Goal: Information Seeking & Learning: Check status

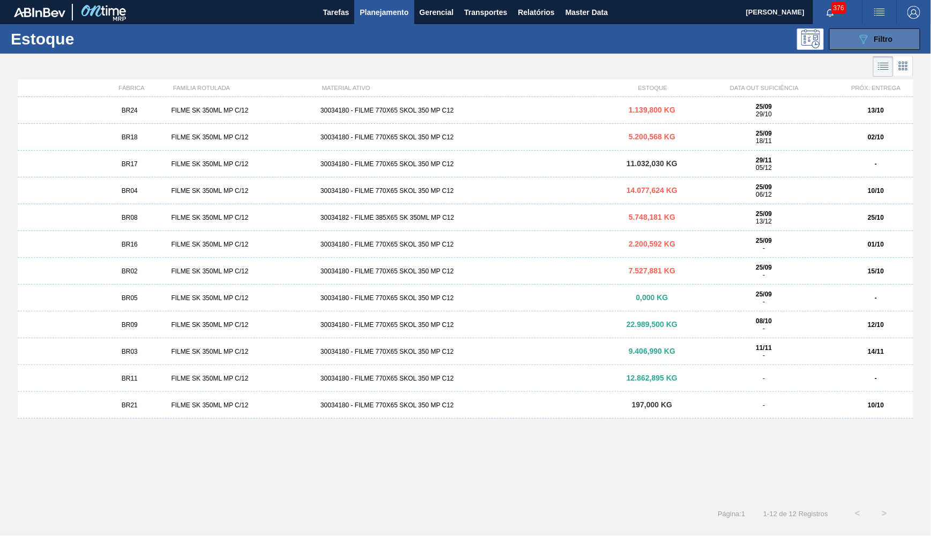
click at [839, 38] on button "089F7B8B-B2A5-4AFE-B5C0-19BA573D28AC Filtro" at bounding box center [874, 38] width 91 height 21
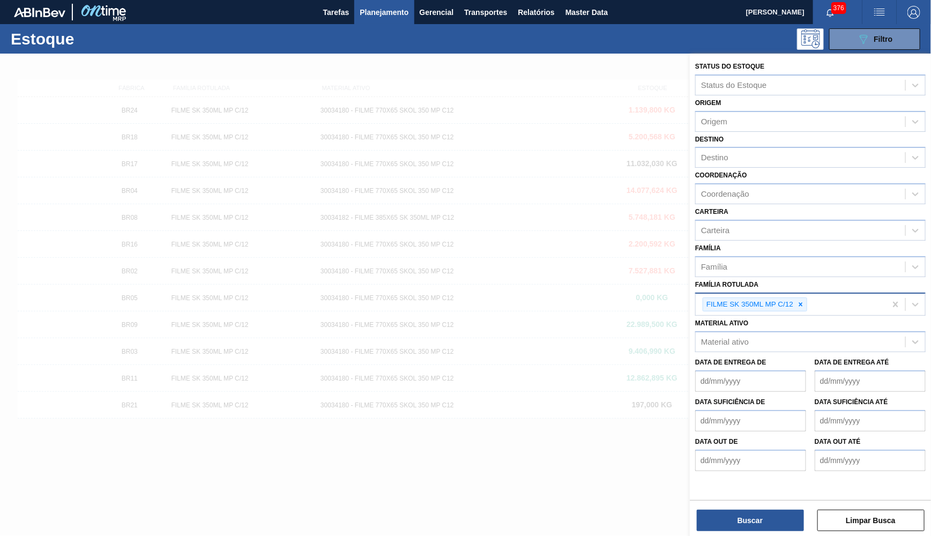
click at [794, 298] on div "FILME SK 350ML MP C/12" at bounding box center [749, 304] width 92 height 13
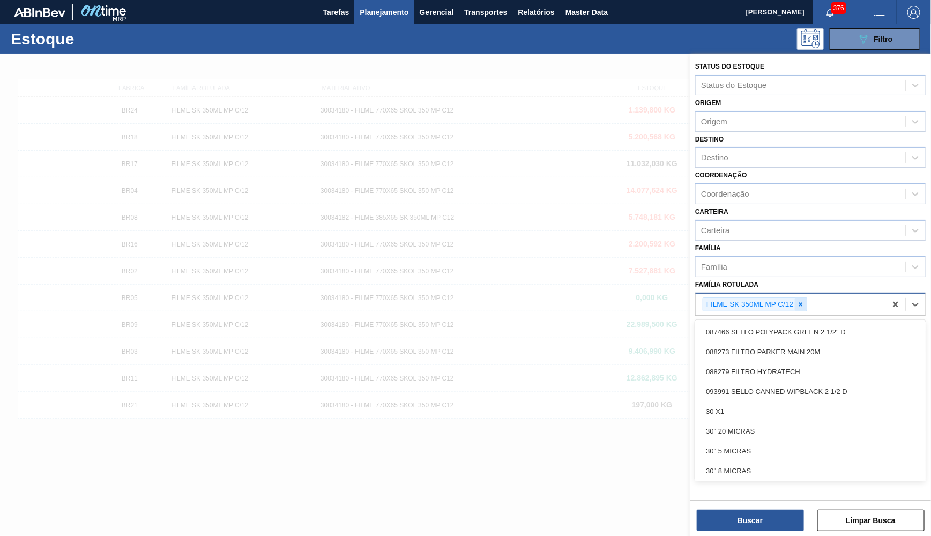
click at [798, 301] on icon at bounding box center [801, 305] width 8 height 8
paste Rotulada "cadastrando"
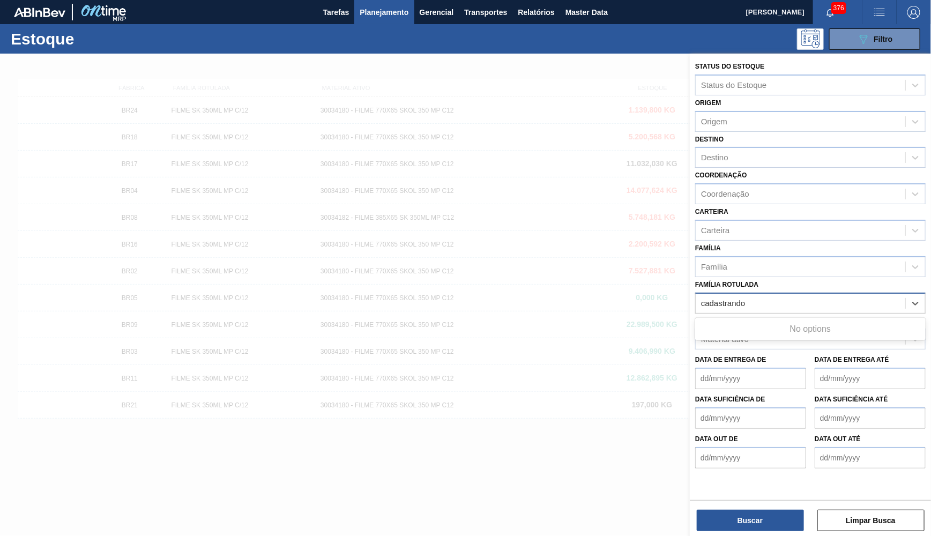
type Rotulada "cadastrando"
click at [773, 277] on div "Família Rotulada option FILME SK 350ML MP C/12, deselected. Use Up and Down to …" at bounding box center [810, 295] width 230 height 36
click at [568, 8] on span "Master Data" at bounding box center [586, 12] width 42 height 13
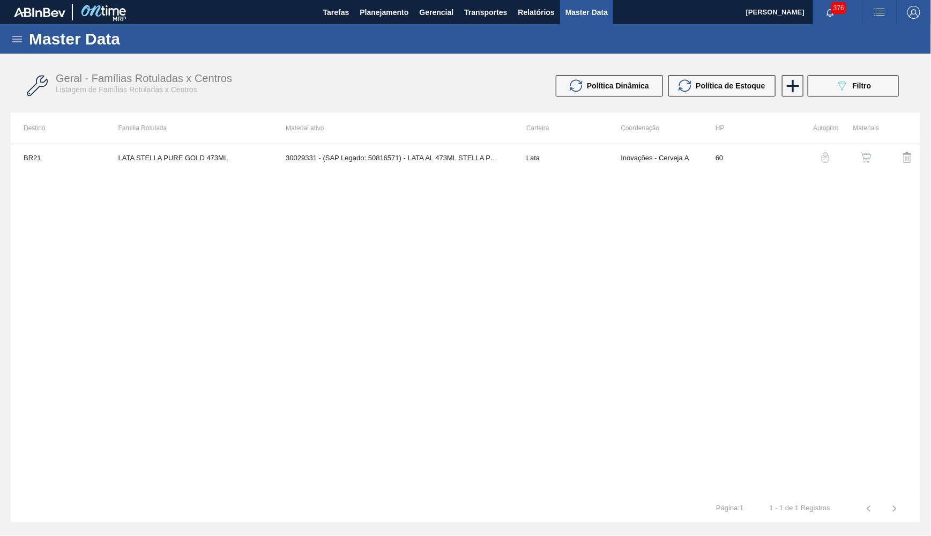
click at [15, 31] on div "Master Data" at bounding box center [465, 38] width 931 height 29
click at [15, 35] on icon at bounding box center [17, 39] width 13 height 13
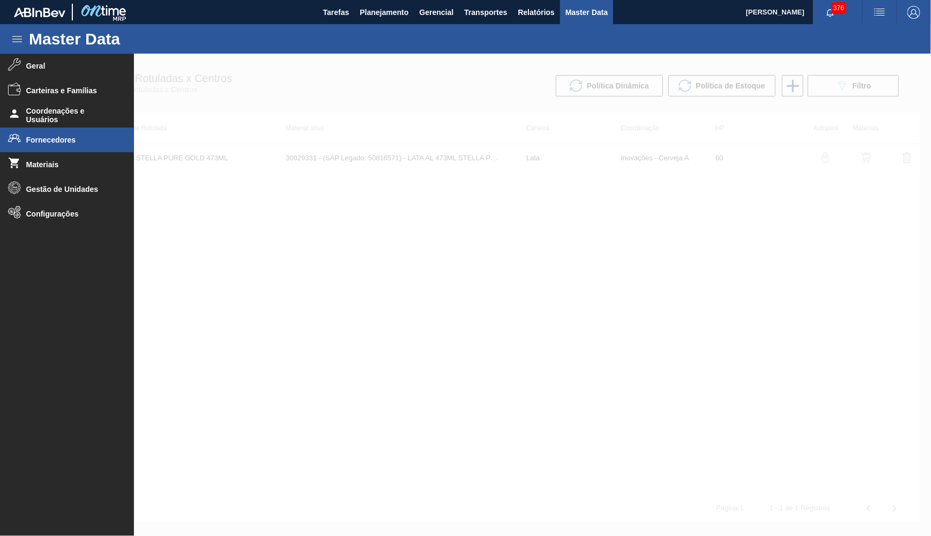
click at [35, 148] on li "Fornecedores" at bounding box center [67, 140] width 134 height 25
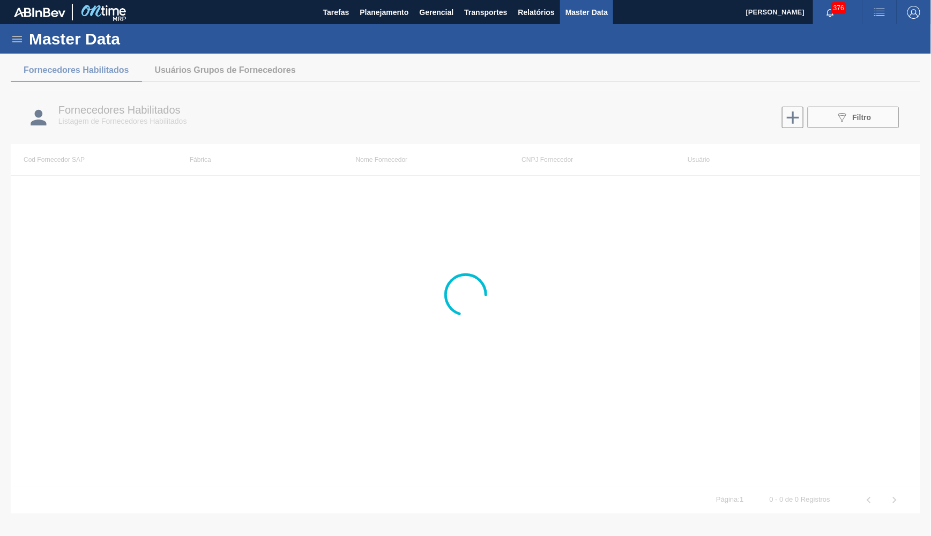
click at [839, 114] on div at bounding box center [465, 295] width 931 height 482
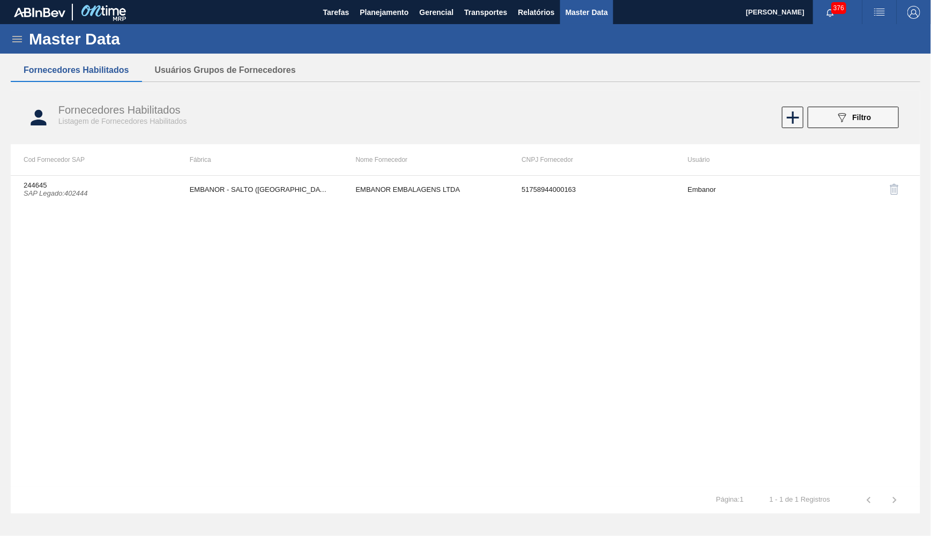
click at [839, 114] on span "Filtro" at bounding box center [862, 117] width 19 height 9
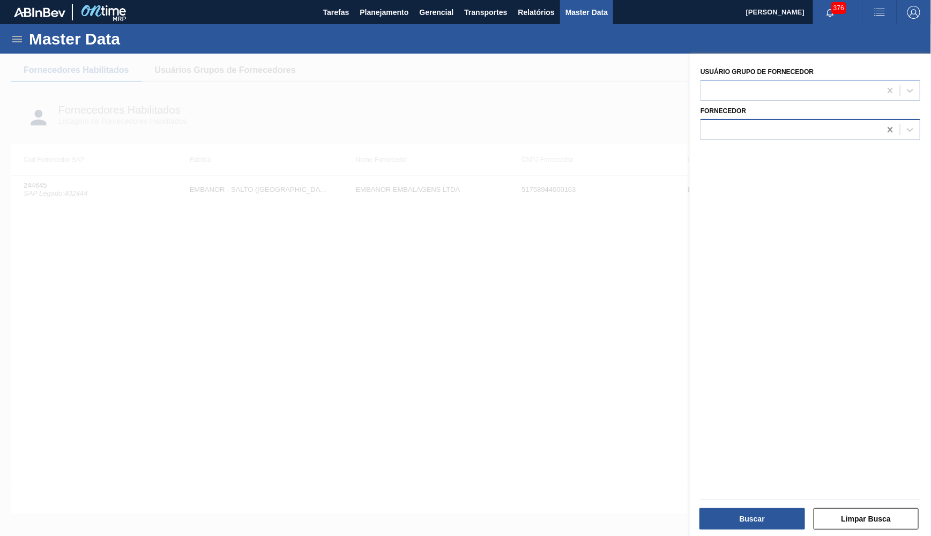
click at [839, 124] on div at bounding box center [890, 129] width 19 height 19
click at [818, 126] on div at bounding box center [791, 130] width 180 height 16
type input "kerry"
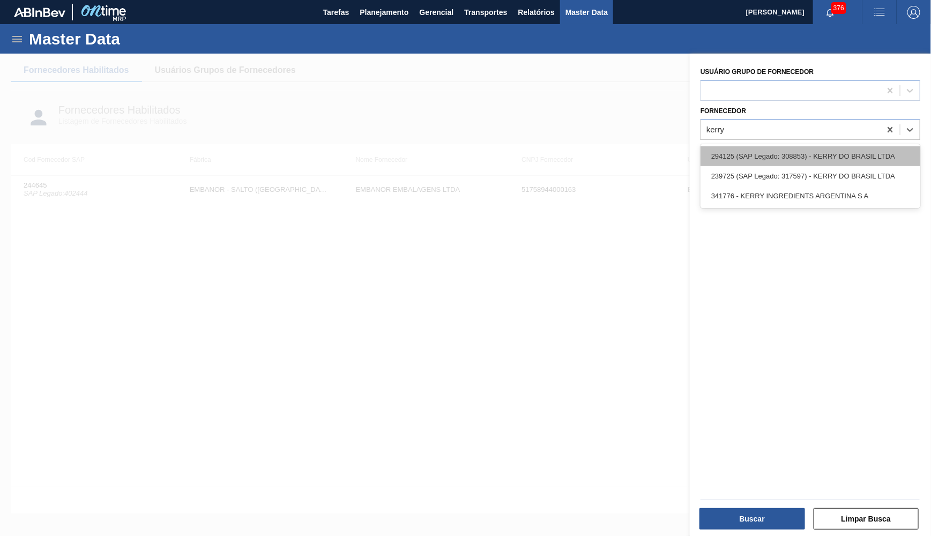
click at [808, 153] on div "294125 (SAP Legado: 308853) - KERRY DO BRASIL LTDA" at bounding box center [811, 156] width 220 height 20
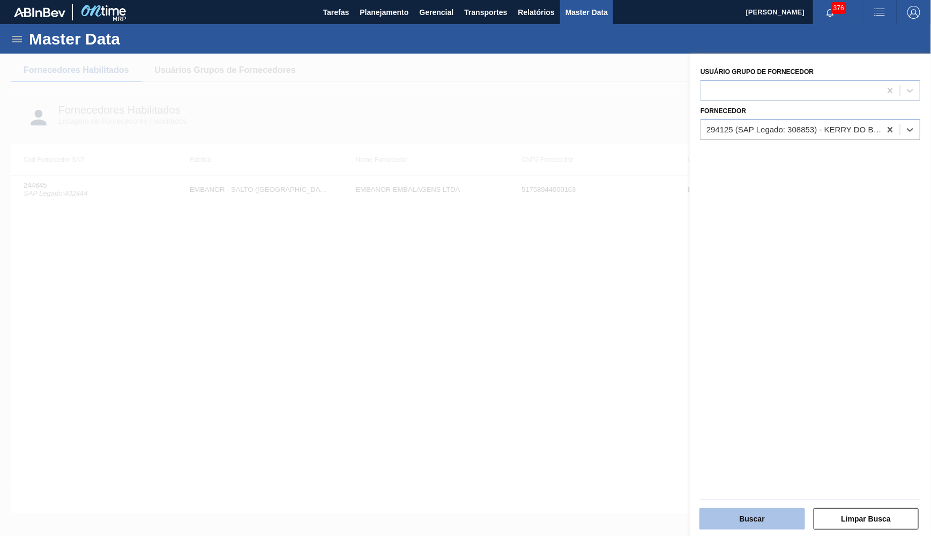
click at [720, 483] on button "Buscar" at bounding box center [752, 518] width 106 height 21
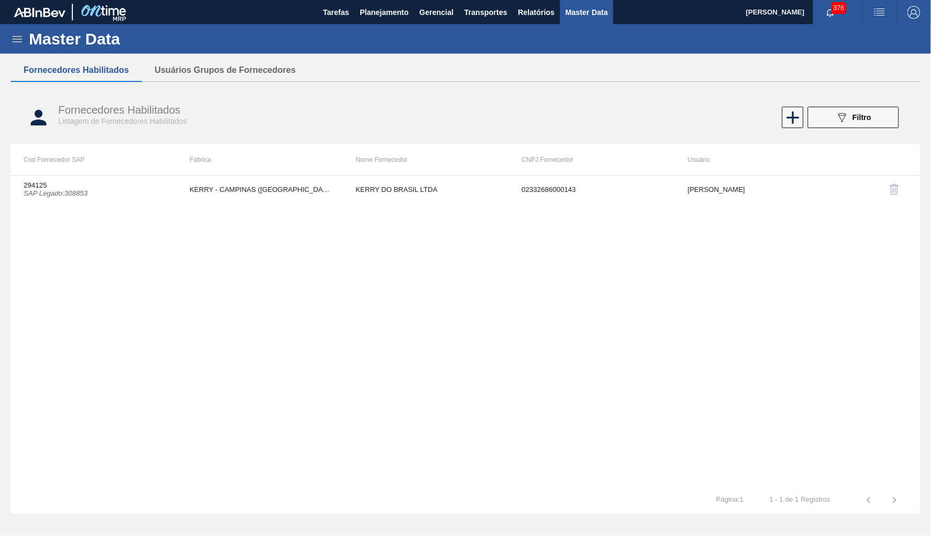
click at [296, 172] on th "Fábrica" at bounding box center [260, 159] width 166 height 31
click at [300, 180] on td "KERRY - CAMPINAS ([GEOGRAPHIC_DATA])" at bounding box center [260, 189] width 166 height 27
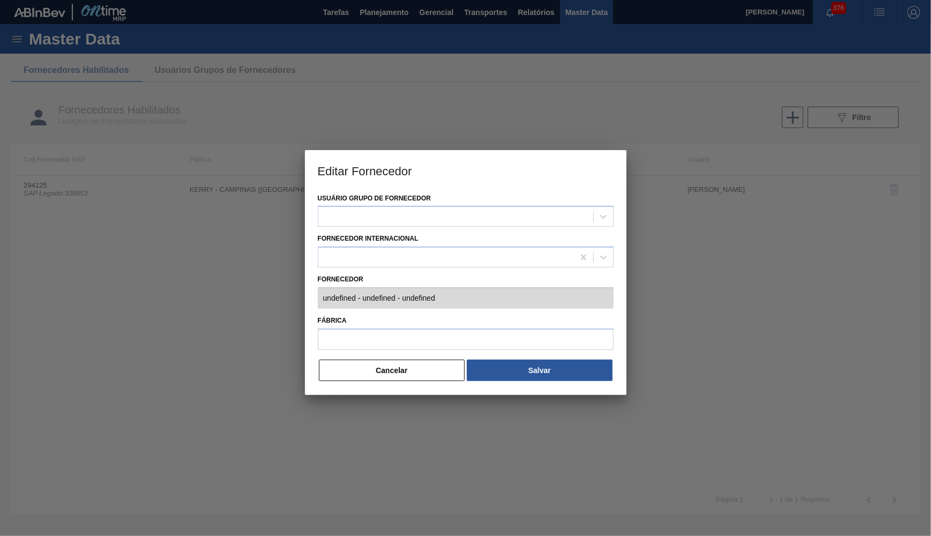
type input "294125 (SAP Legado: 308853) - KERRY DO BRASIL LTDA - 02332686000143"
type input "KERRY - CAMPINAS ([GEOGRAPHIC_DATA])"
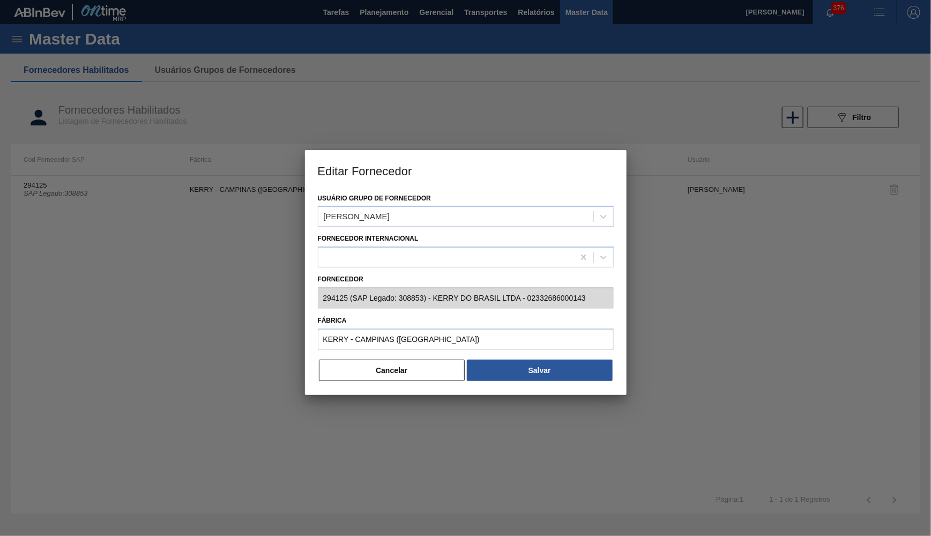
click at [370, 359] on div "Cancelar Salvar" at bounding box center [466, 371] width 296 height 24
drag, startPoint x: 441, startPoint y: 362, endPoint x: 452, endPoint y: 366, distance: 11.7
click at [440, 362] on button "Cancelar" at bounding box center [392, 370] width 146 height 21
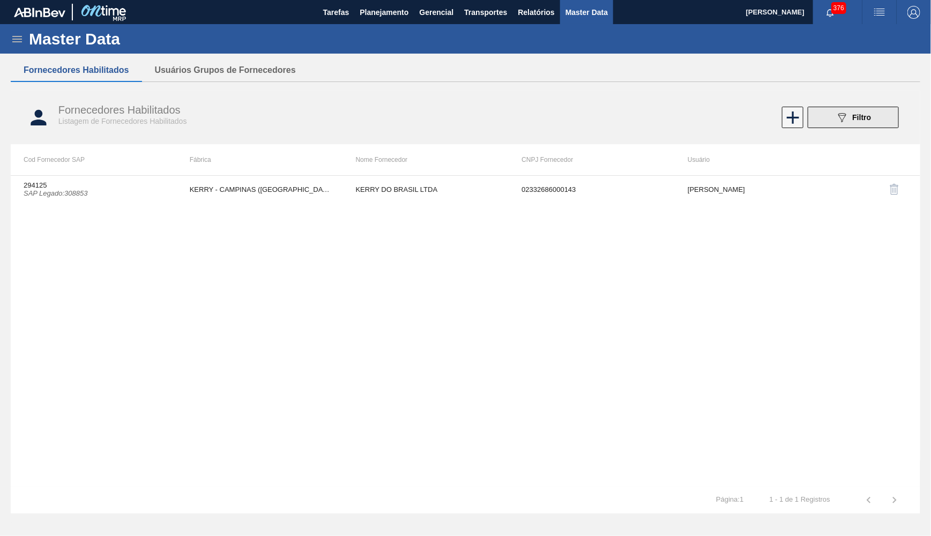
click at [839, 122] on span "Filtro" at bounding box center [862, 117] width 19 height 9
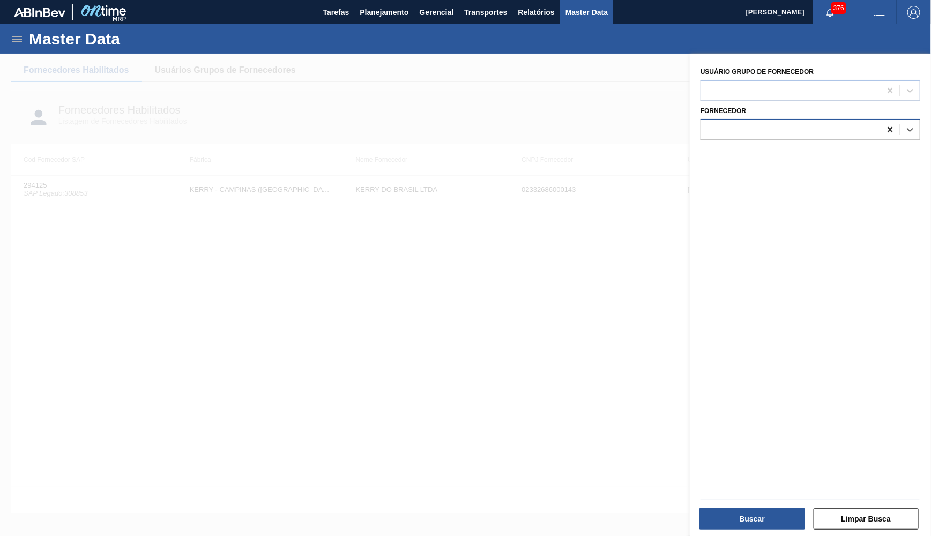
click at [839, 125] on icon at bounding box center [890, 129] width 11 height 11
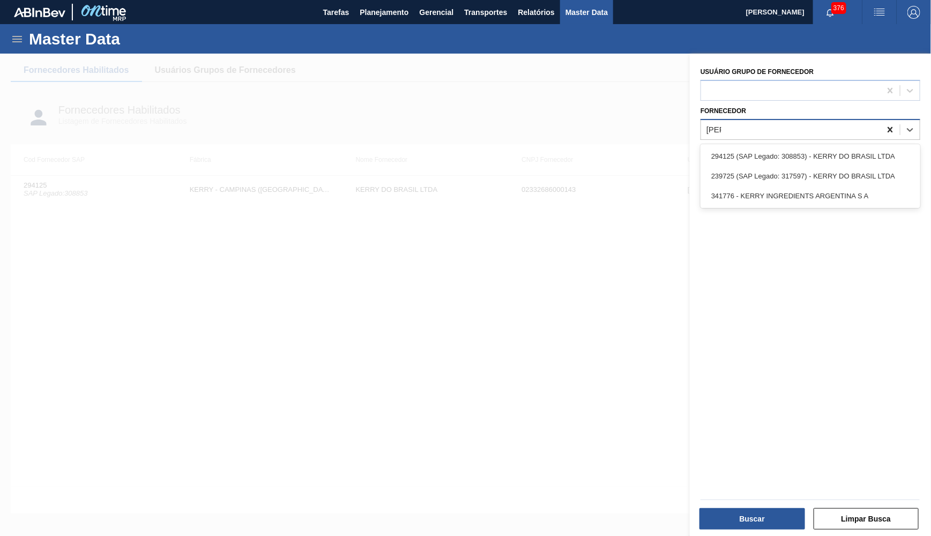
type input "kerry"
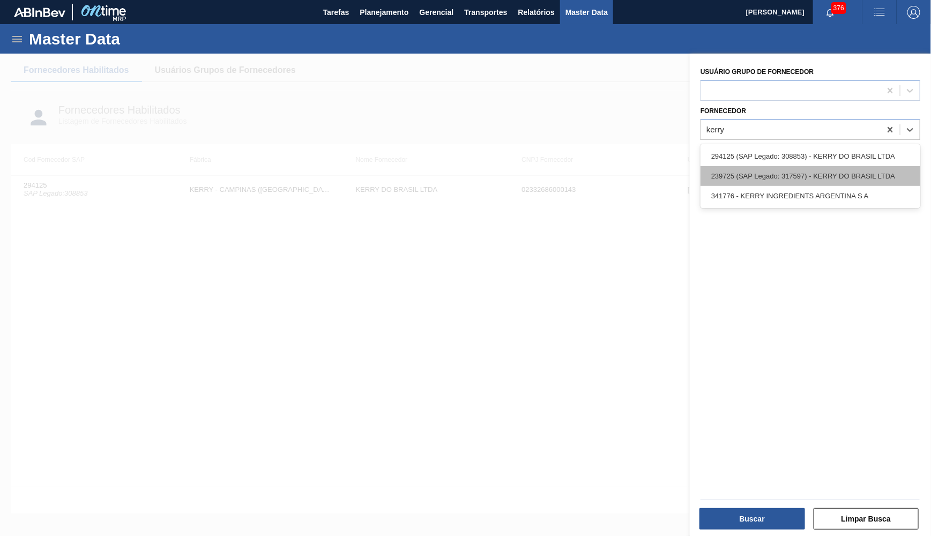
click at [839, 166] on div "239725 (SAP Legado: 317597) - KERRY DO BRASIL LTDA" at bounding box center [811, 176] width 220 height 20
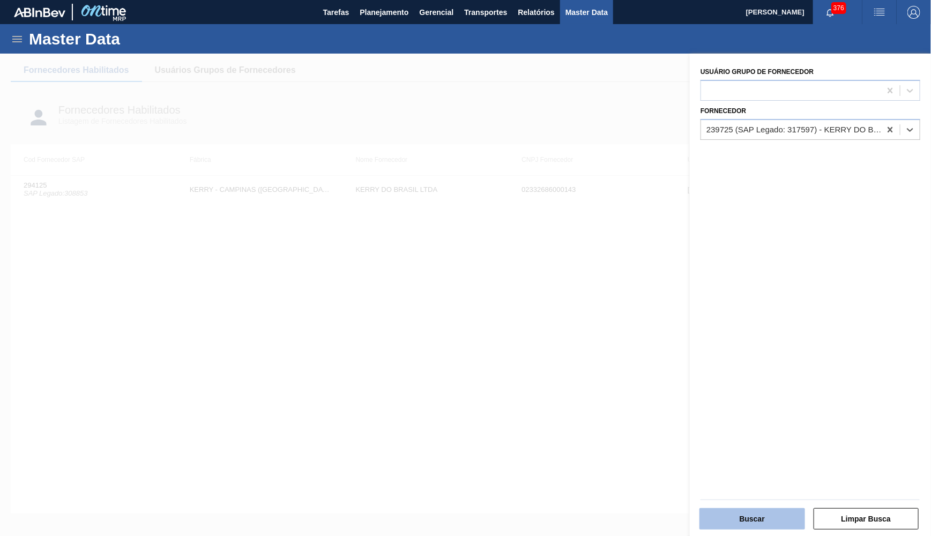
click at [705, 483] on button "Buscar" at bounding box center [752, 518] width 106 height 21
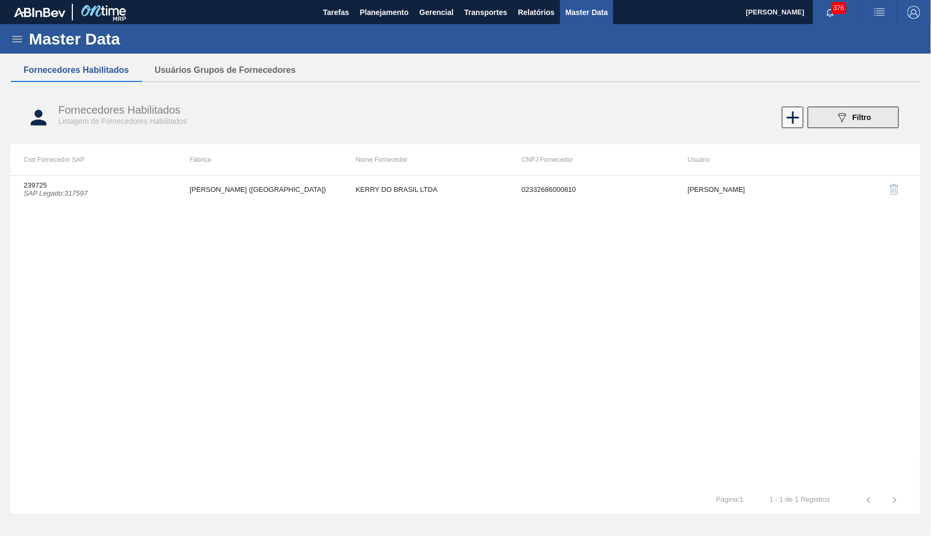
click at [839, 122] on div "089F7B8B-B2A5-4AFE-B5C0-19BA573D28AC Filtro" at bounding box center [854, 117] width 36 height 13
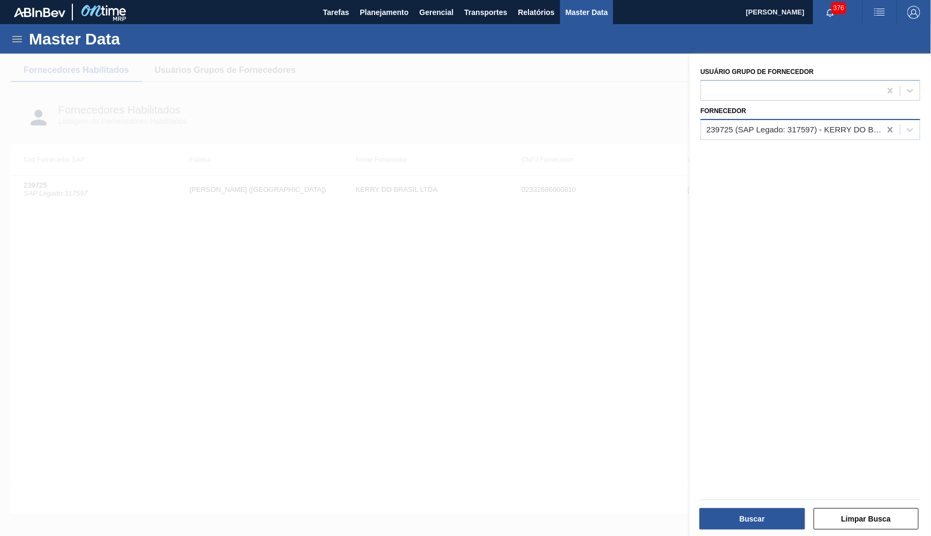
click at [839, 124] on icon at bounding box center [890, 129] width 11 height 11
click at [764, 122] on div at bounding box center [791, 130] width 180 height 16
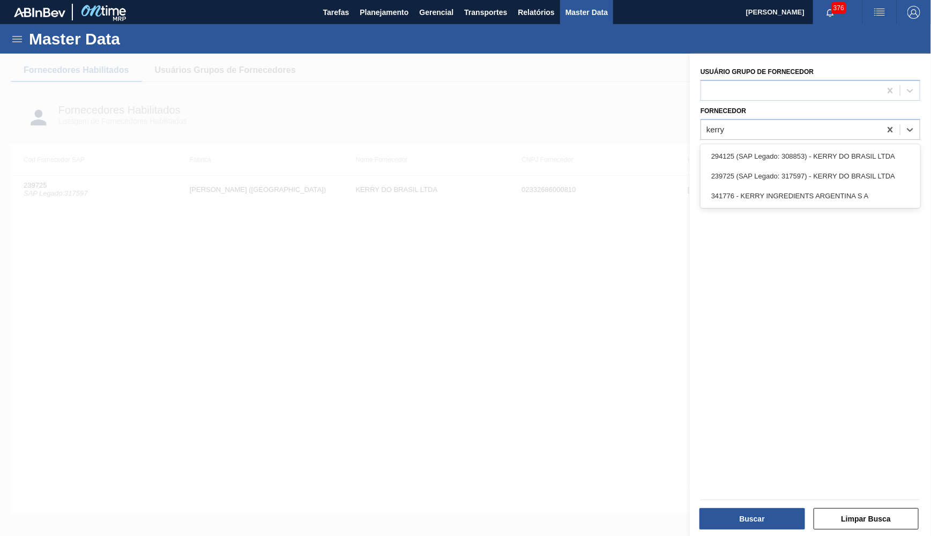
type input "kerry"
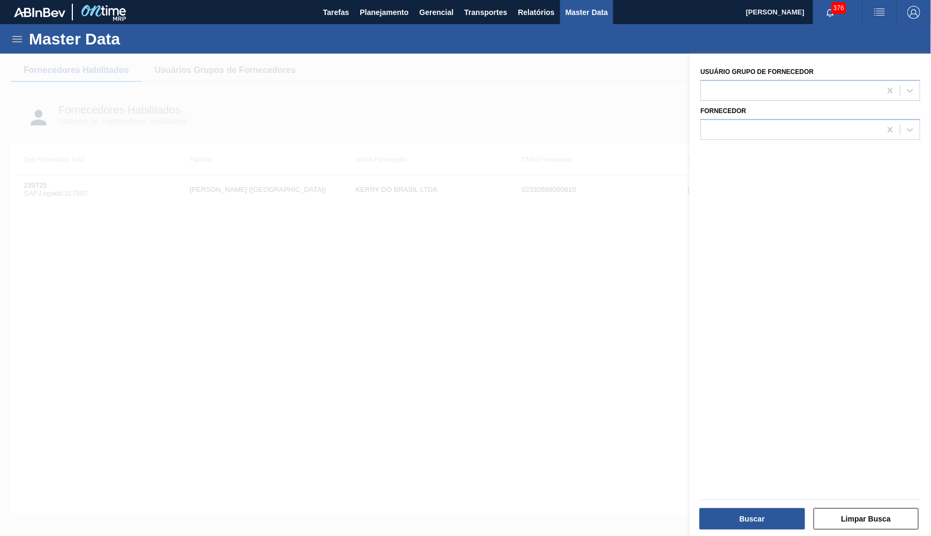
click at [475, 109] on div at bounding box center [465, 322] width 931 height 536
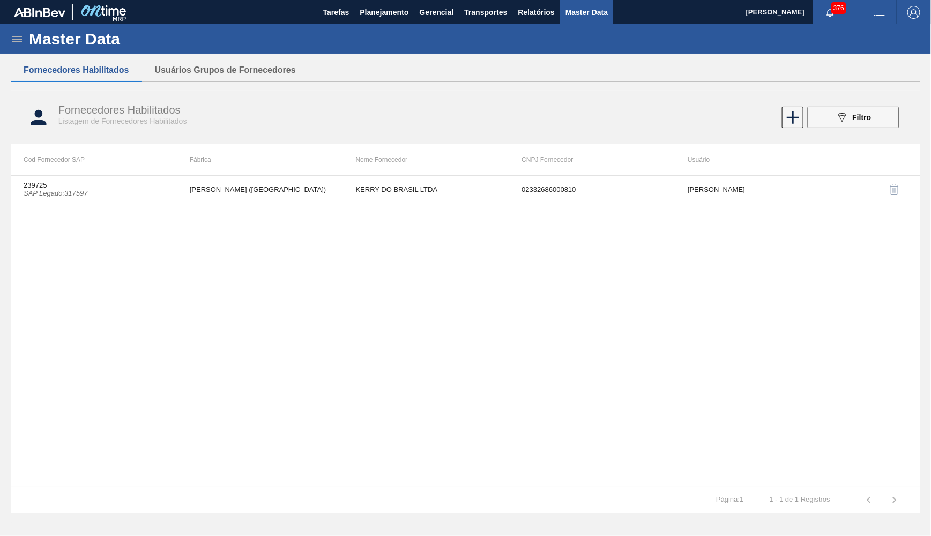
drag, startPoint x: 356, startPoint y: 24, endPoint x: 362, endPoint y: 25, distance: 5.5
click at [362, 25] on main "Tarefas Planejamento Gerencial Transportes Relatórios Master Data [PERSON_NAME]…" at bounding box center [465, 268] width 931 height 536
click at [405, 5] on button "Planejamento" at bounding box center [383, 12] width 59 height 24
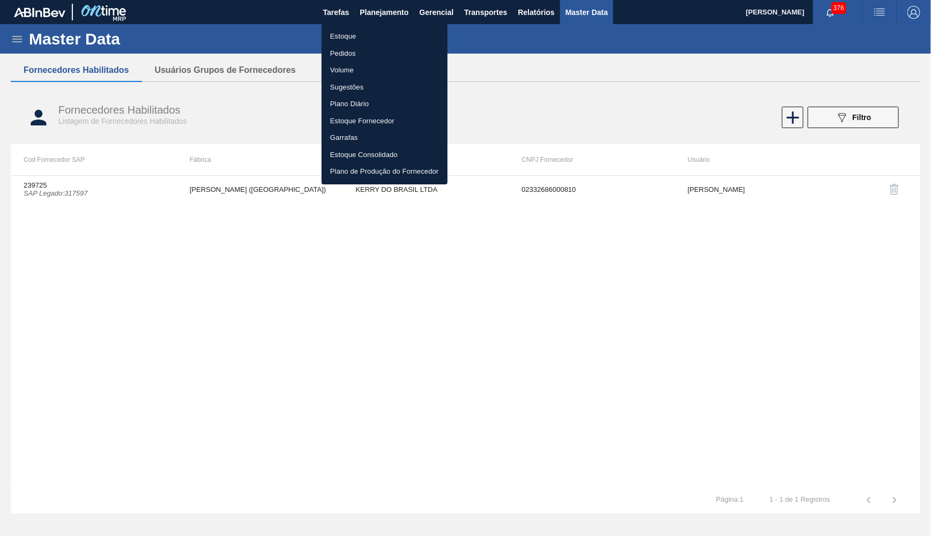
click at [365, 38] on li "Estoque" at bounding box center [385, 36] width 126 height 17
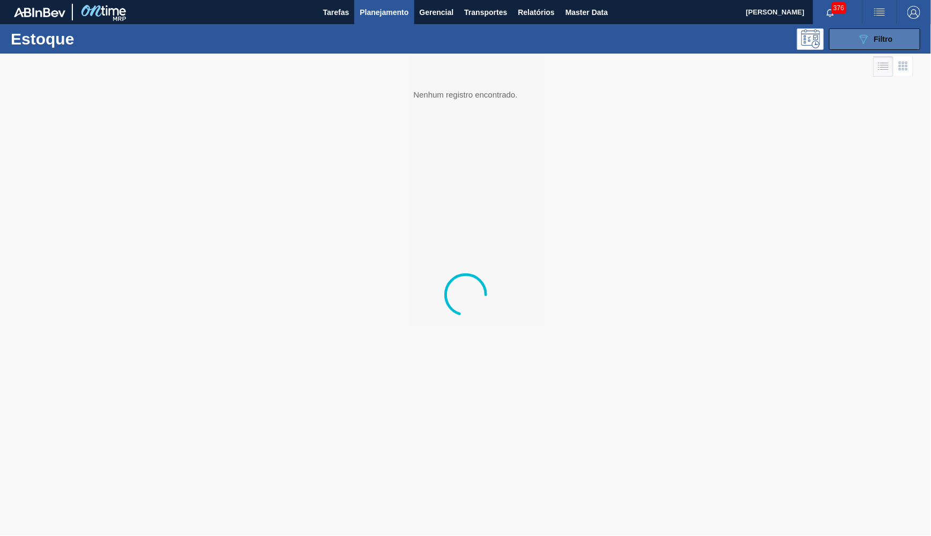
click at [839, 39] on button "089F7B8B-B2A5-4AFE-B5C0-19BA573D28AC Filtro" at bounding box center [874, 38] width 91 height 21
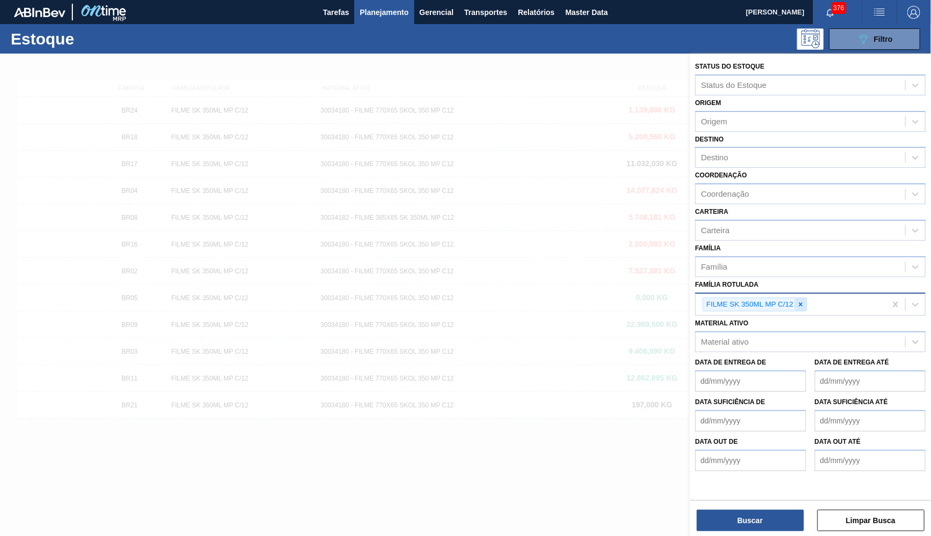
click at [800, 301] on icon at bounding box center [801, 305] width 8 height 8
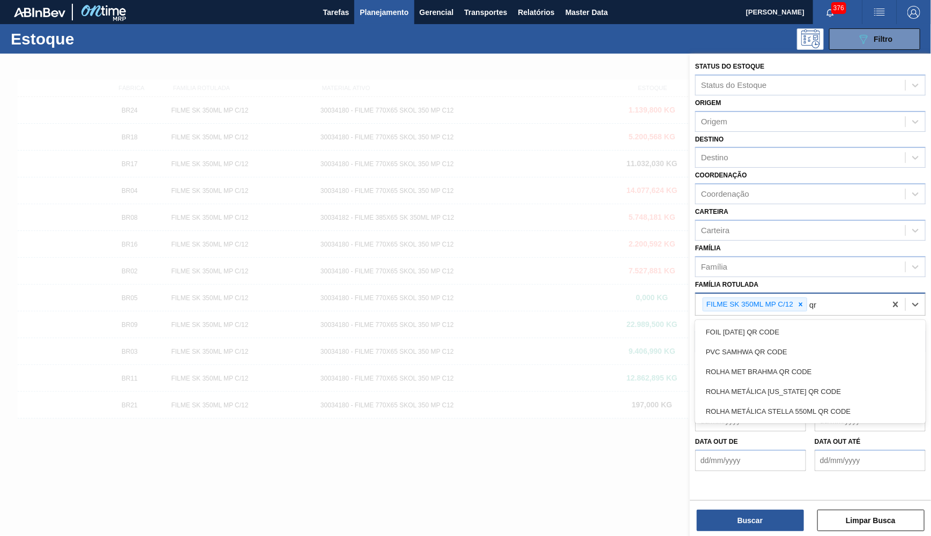
type Rotulada "q"
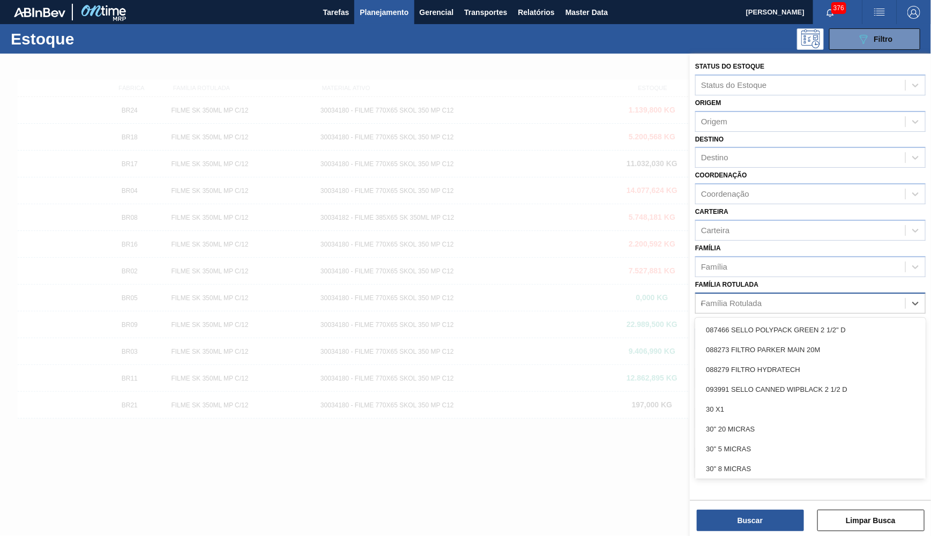
type Rotulada "qr co"
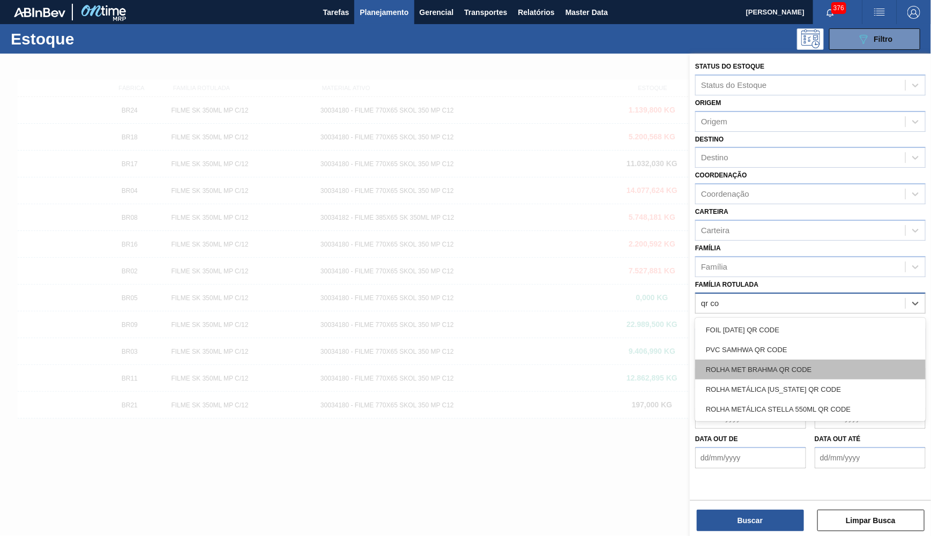
click at [787, 360] on div "ROLHA MET BRAHMA QR CODE" at bounding box center [810, 370] width 230 height 20
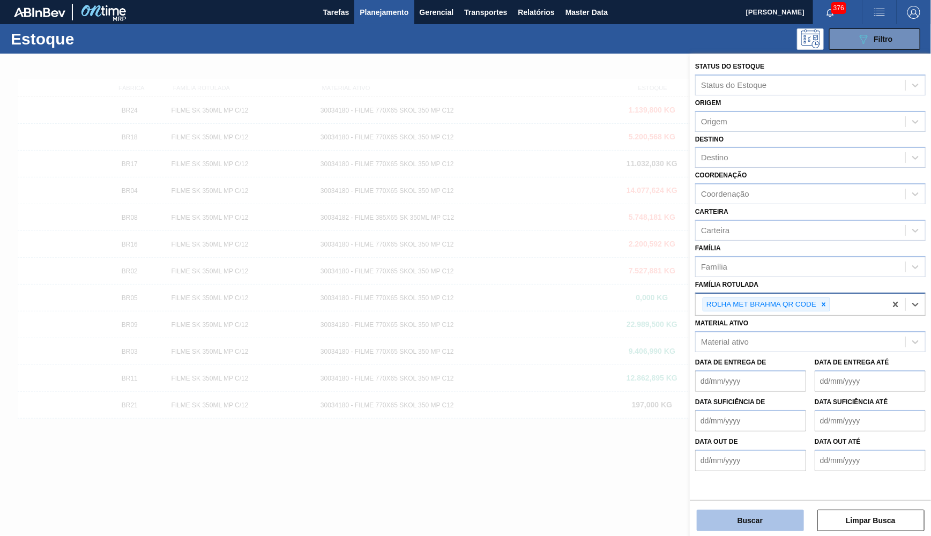
click at [772, 483] on button "Buscar" at bounding box center [750, 520] width 107 height 21
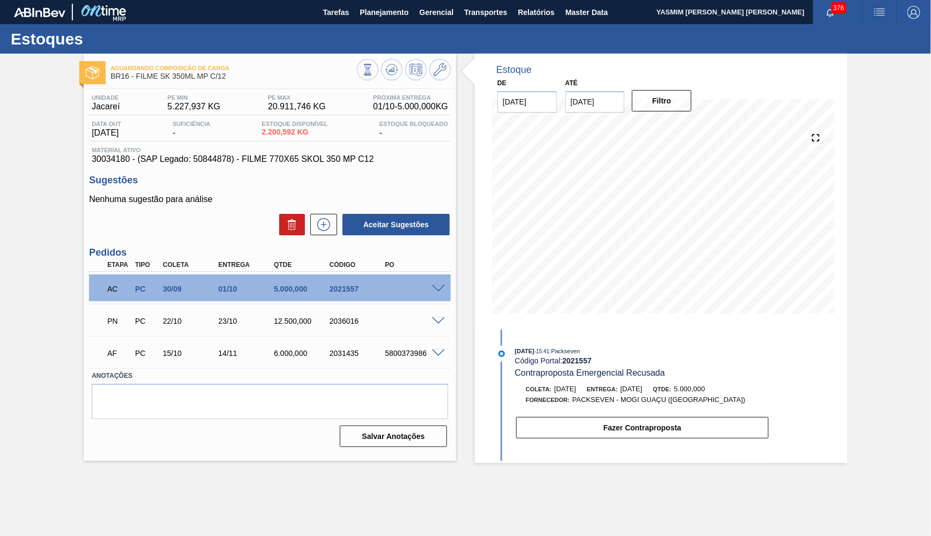
click at [548, 10] on span "Relatórios" at bounding box center [536, 12] width 36 height 13
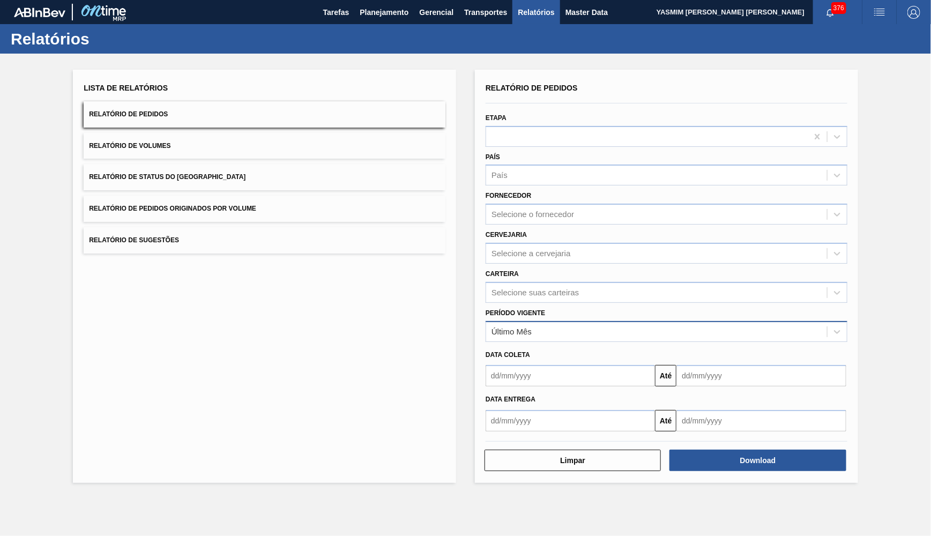
click at [528, 327] on div "Último Mês" at bounding box center [512, 331] width 40 height 9
click at [514, 392] on div "Data entrega" at bounding box center [666, 400] width 370 height 16
click at [531, 303] on div "Período Vigente Último Mês" at bounding box center [666, 322] width 370 height 39
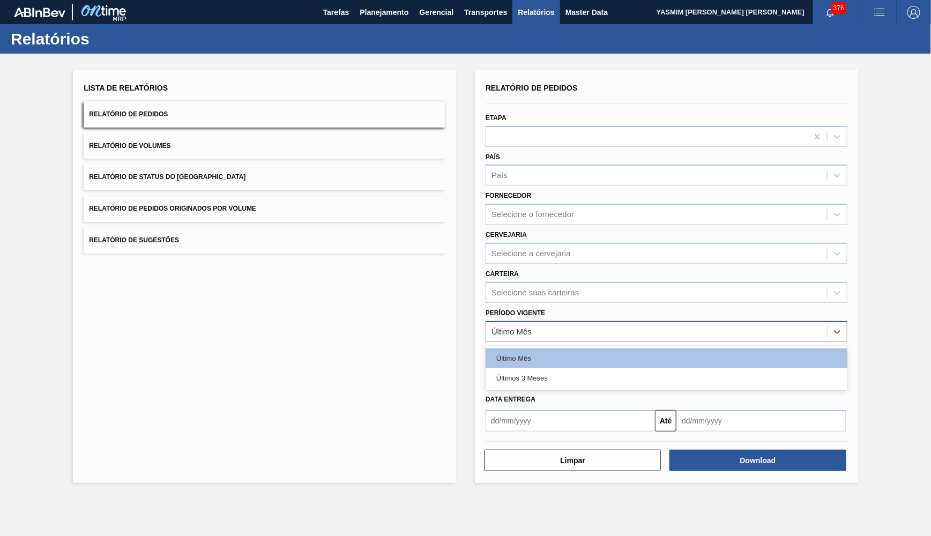
click at [537, 324] on div "Último Mês" at bounding box center [656, 332] width 341 height 16
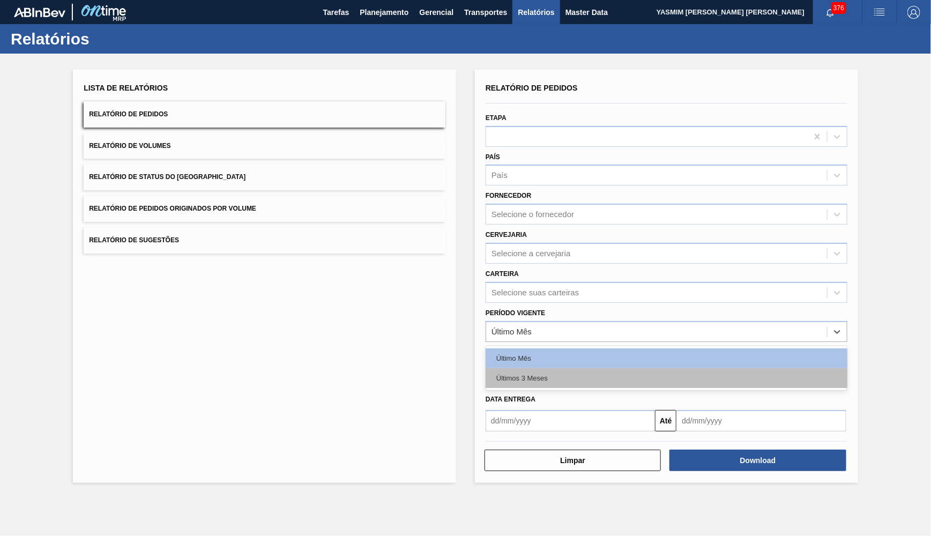
click at [534, 368] on div "Últimos 3 Meses" at bounding box center [667, 378] width 362 height 20
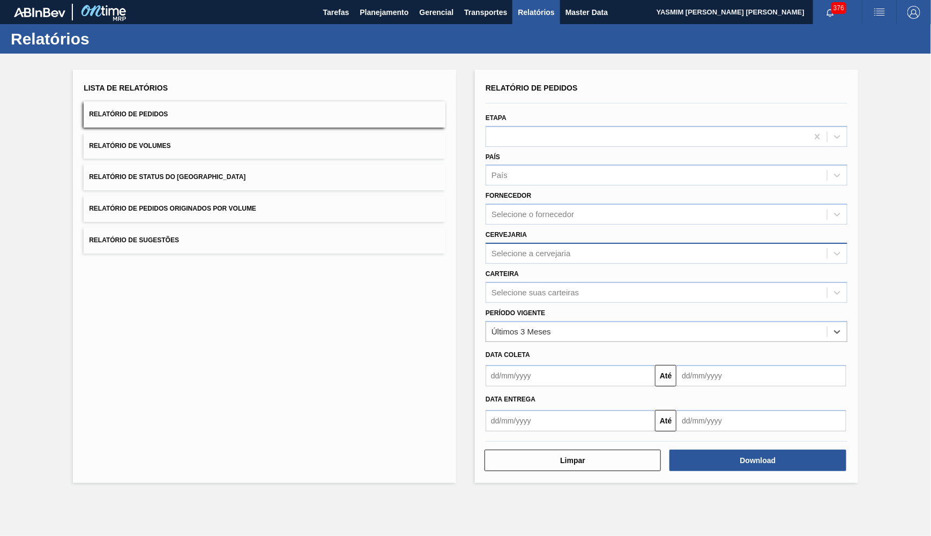
click at [523, 246] on div "Selecione a cervejaria" at bounding box center [656, 253] width 341 height 16
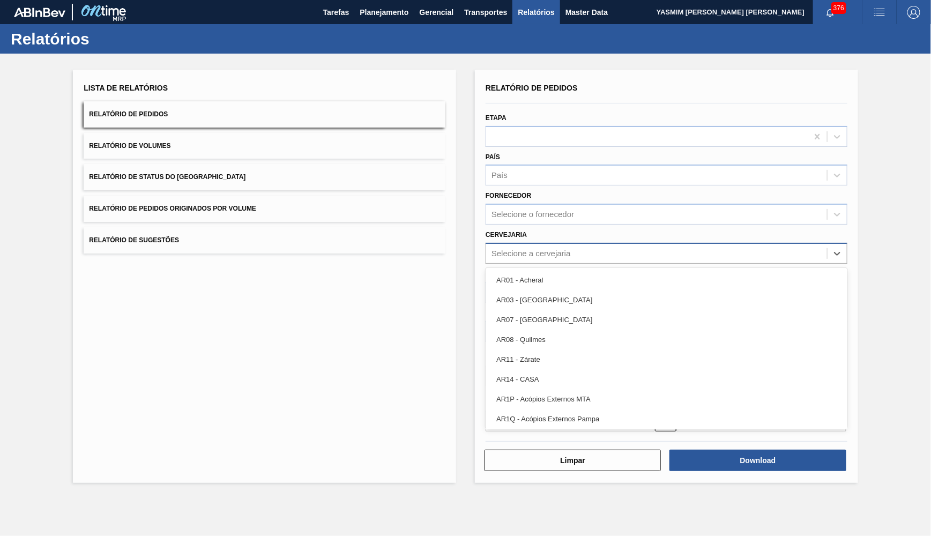
click at [523, 246] on div "Selecione a cervejaria" at bounding box center [656, 253] width 341 height 16
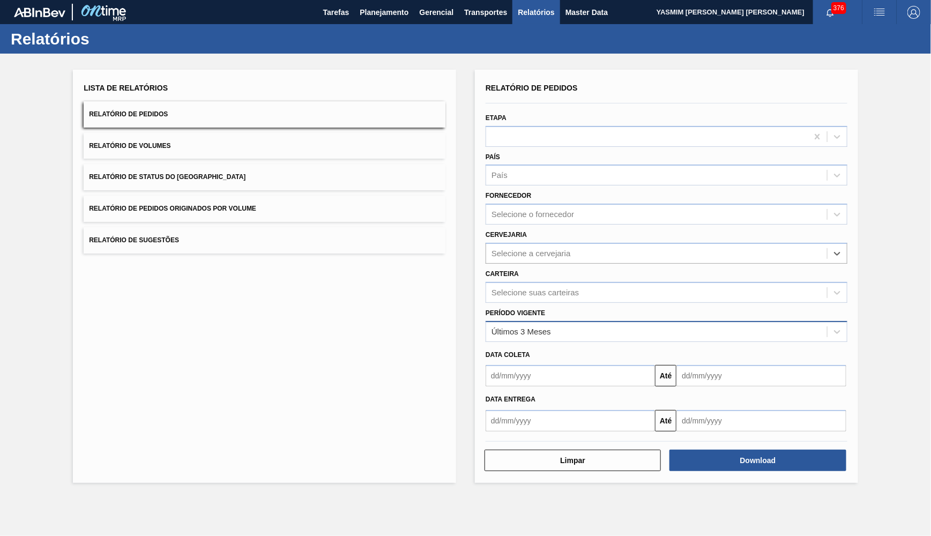
click at [546, 327] on div "Últimos 3 Meses" at bounding box center [521, 331] width 59 height 9
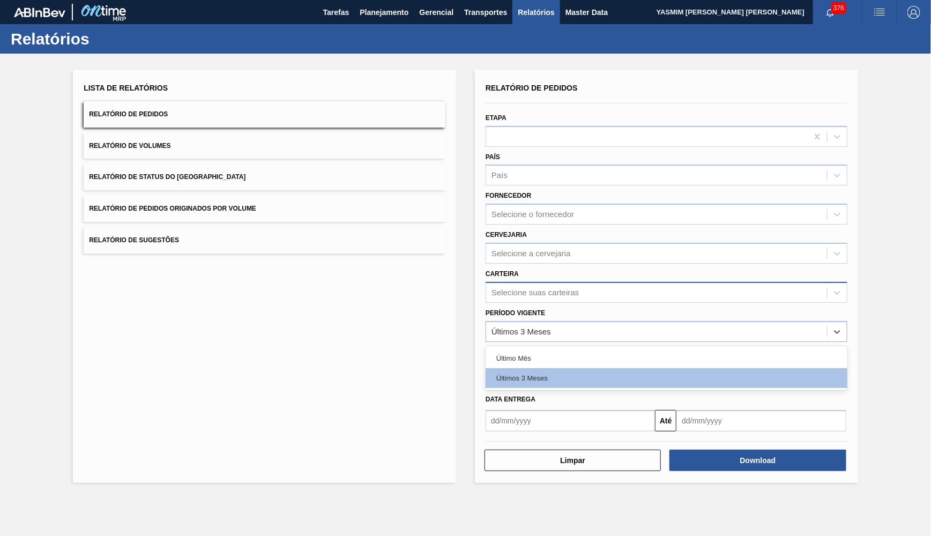
click at [593, 285] on div "Selecione suas carteiras" at bounding box center [656, 293] width 341 height 16
